Goal: Transaction & Acquisition: Purchase product/service

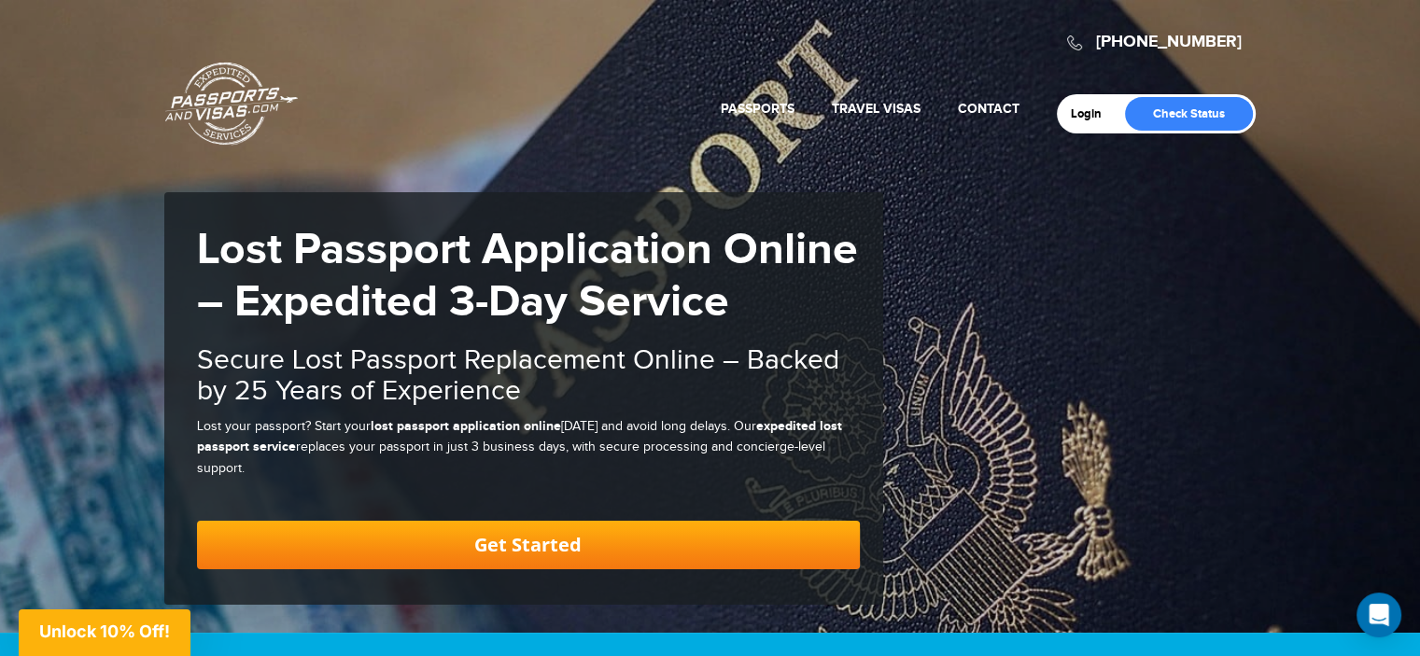
drag, startPoint x: 1007, startPoint y: 345, endPoint x: 885, endPoint y: 374, distance: 125.6
click at [1006, 345] on div "[PHONE_NUMBER] Passports & [DOMAIN_NAME] Login Check Status Passports Passport …" at bounding box center [710, 316] width 1420 height 633
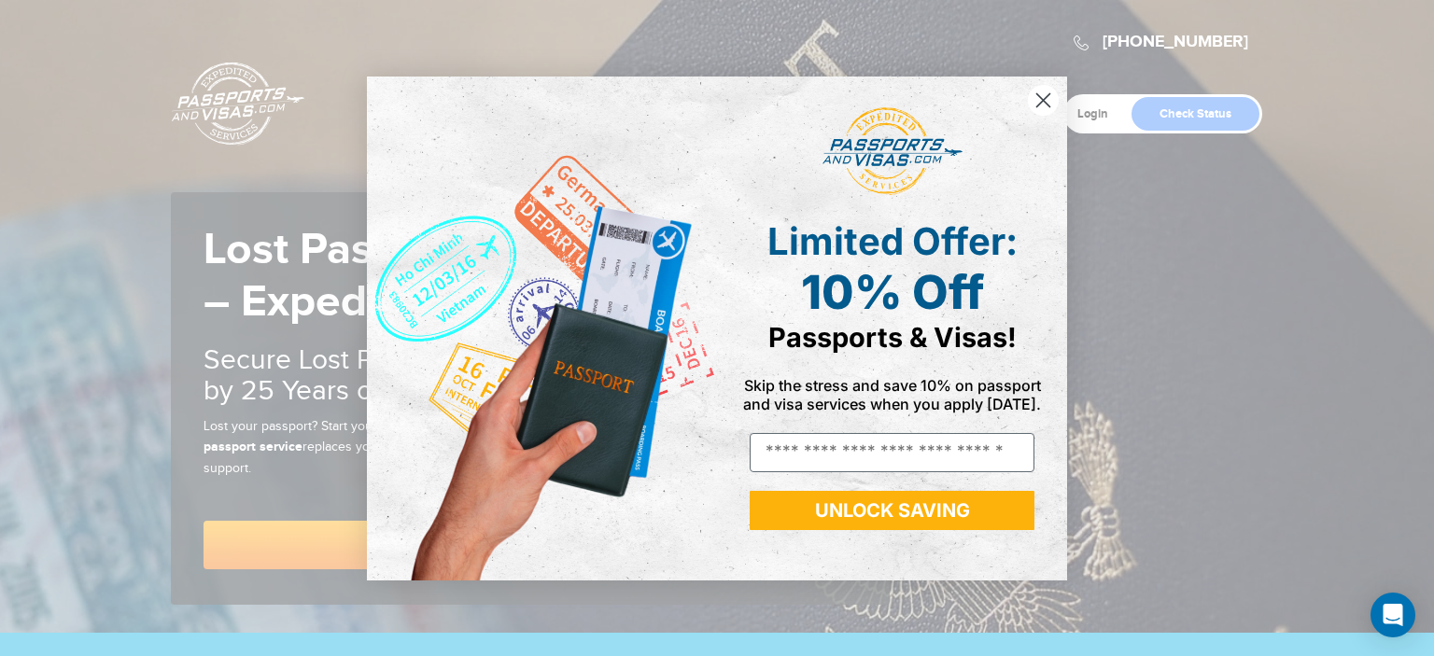
click at [1049, 100] on circle "Close dialog" at bounding box center [1043, 99] width 31 height 31
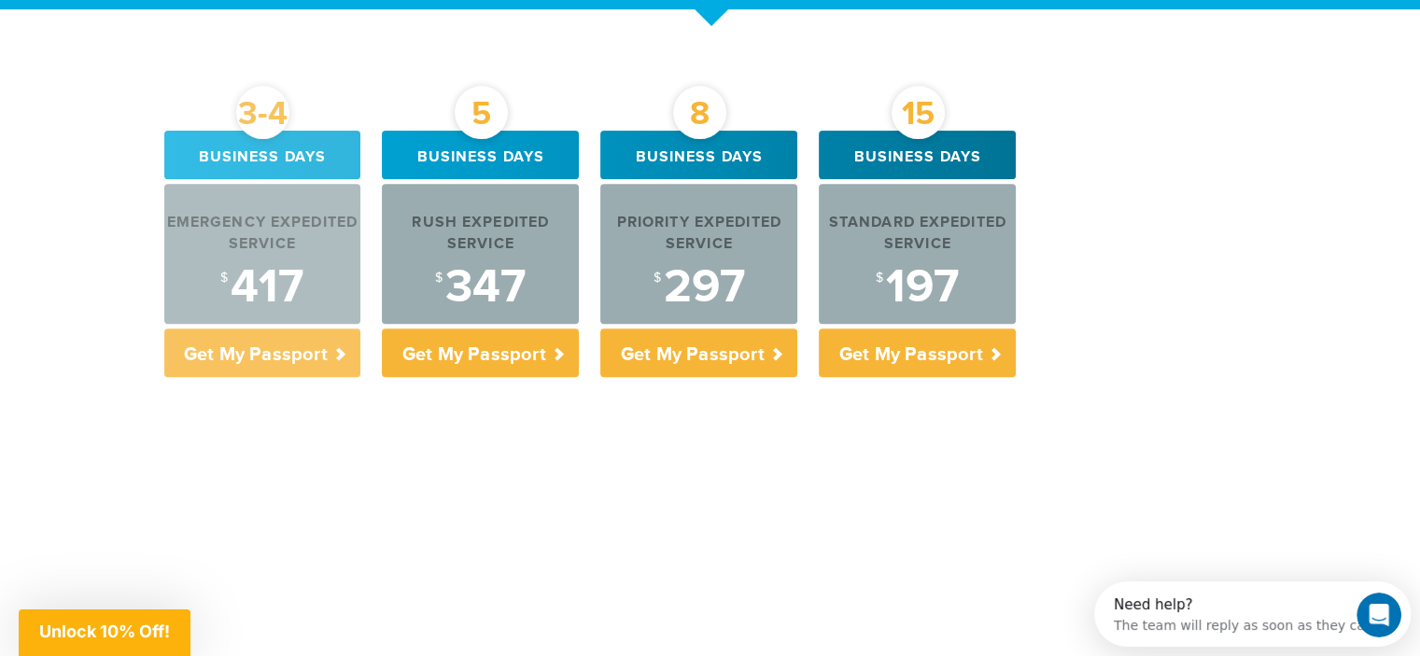
scroll to position [747, 0]
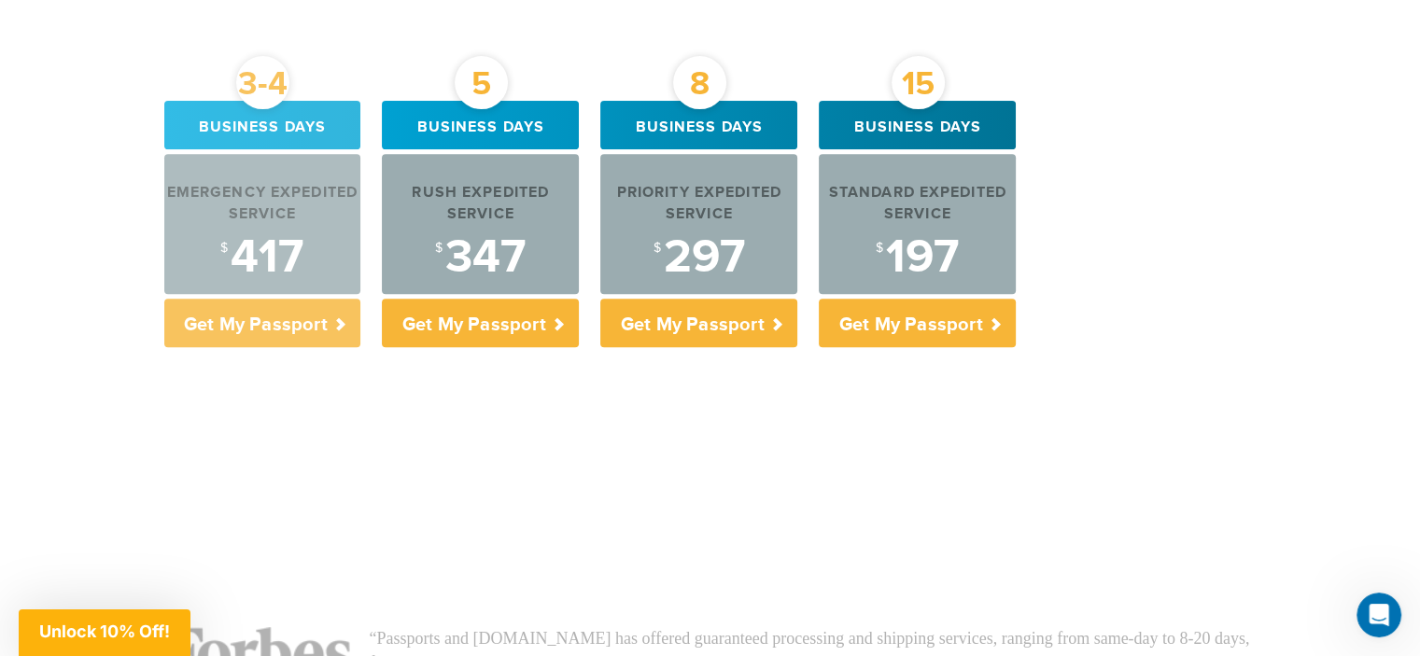
click at [255, 329] on p "Get My Passport" at bounding box center [262, 323] width 197 height 49
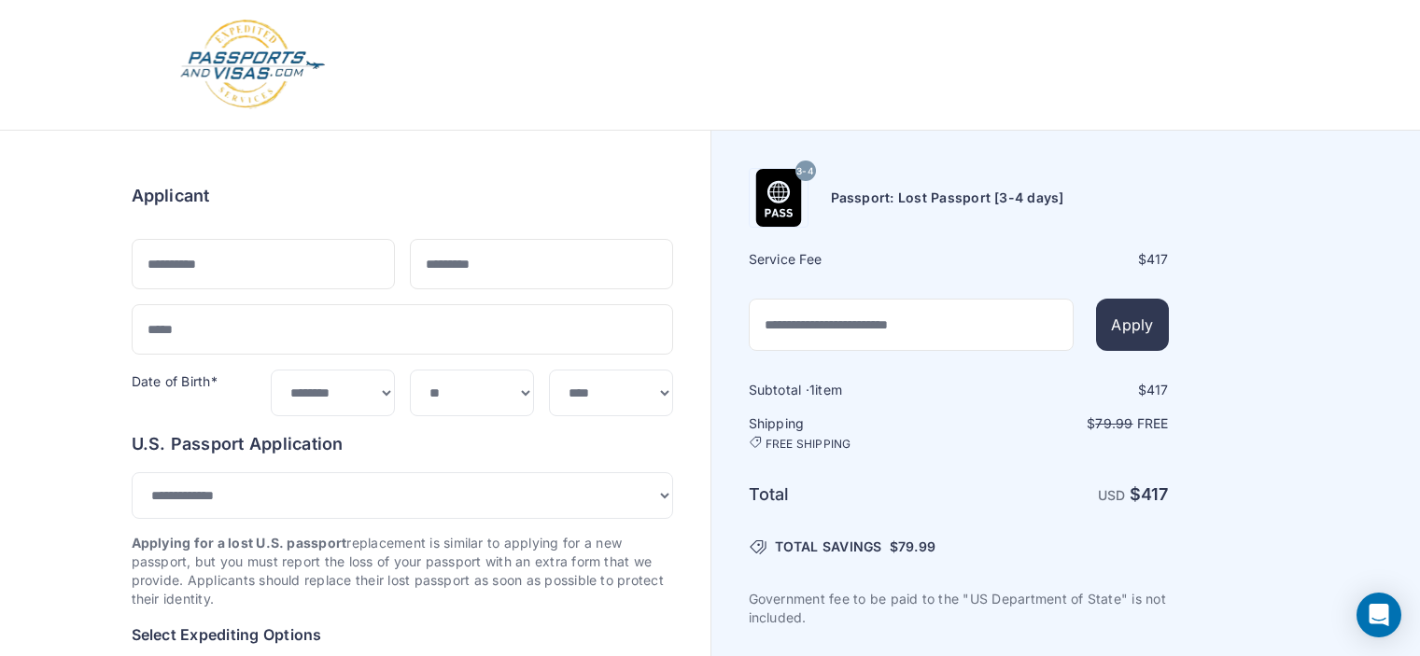
select select "****"
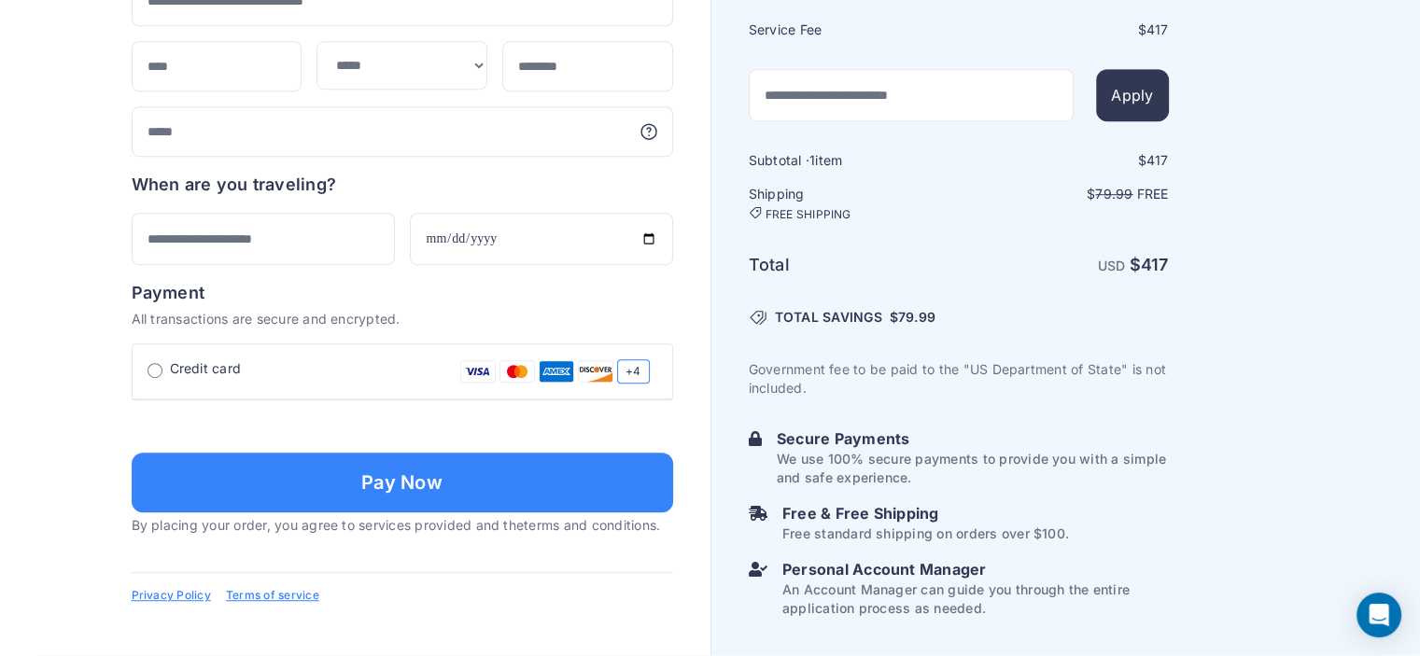
scroll to position [1417, 0]
